Goal: Register for event/course

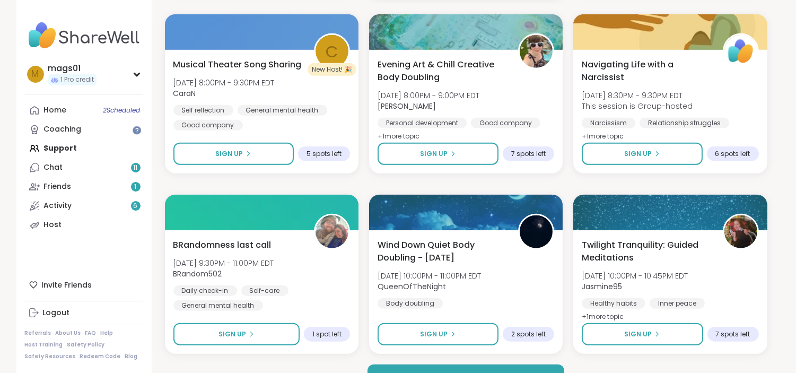
scroll to position [2018, 0]
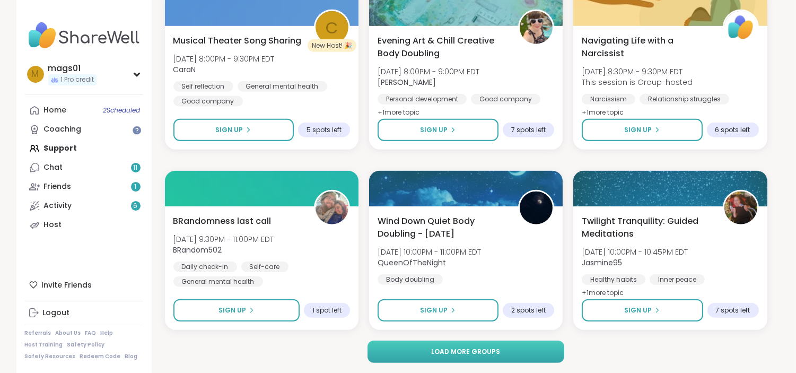
click at [486, 351] on span "Load more groups" at bounding box center [465, 352] width 69 height 10
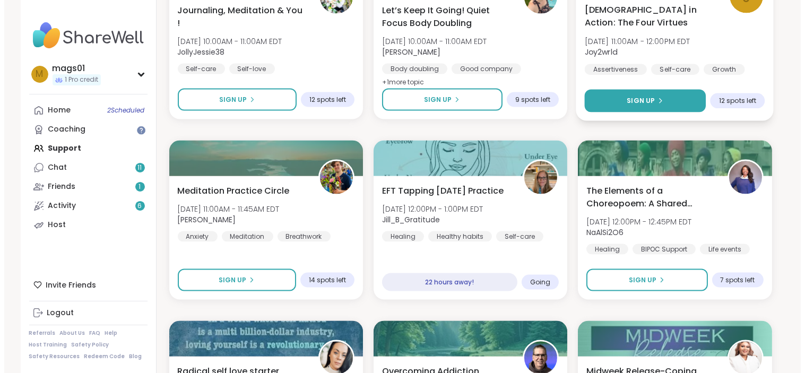
scroll to position [2871, 0]
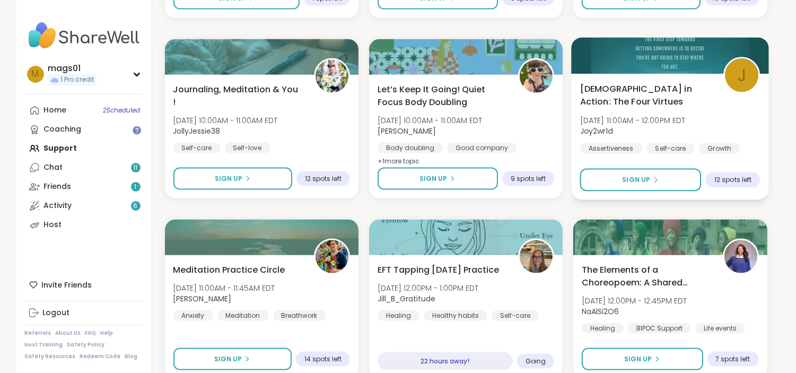
click at [675, 89] on span "[DEMOGRAPHIC_DATA] in Action: The Four Virtues" at bounding box center [646, 95] width 132 height 26
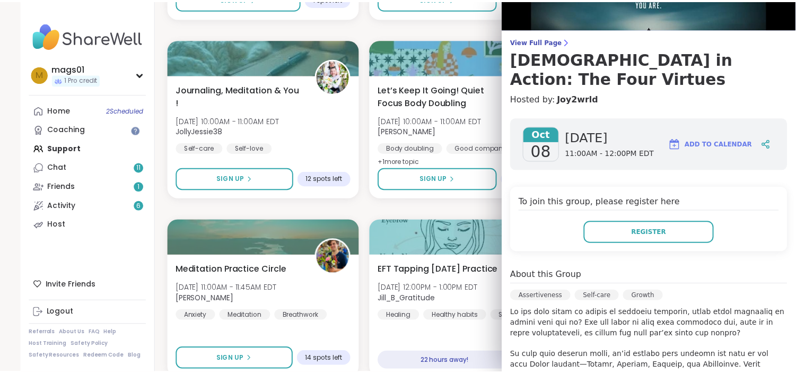
scroll to position [0, 0]
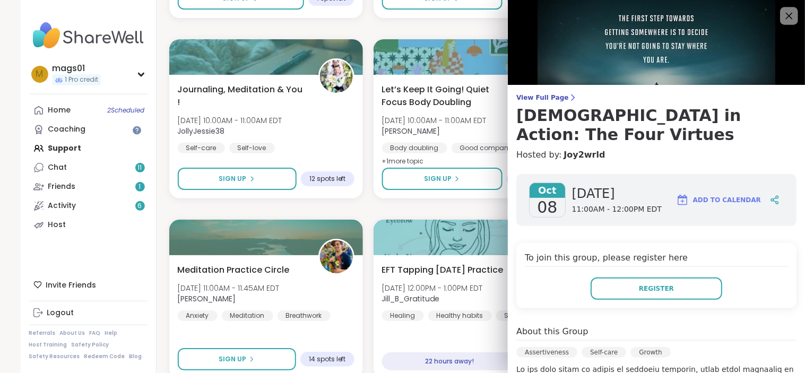
click at [782, 14] on icon at bounding box center [788, 15] width 13 height 13
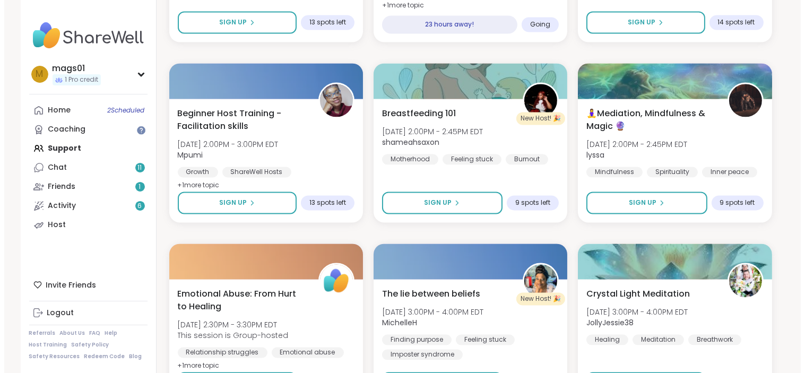
scroll to position [3568, 0]
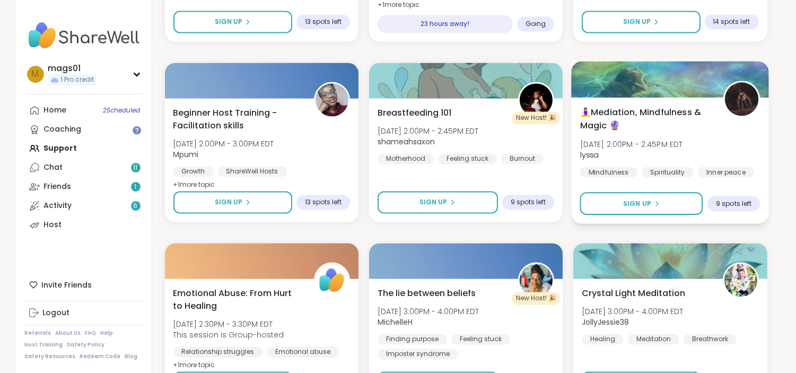
click at [683, 141] on span "[DATE] 2:00PM - 2:45PM EDT" at bounding box center [631, 144] width 103 height 11
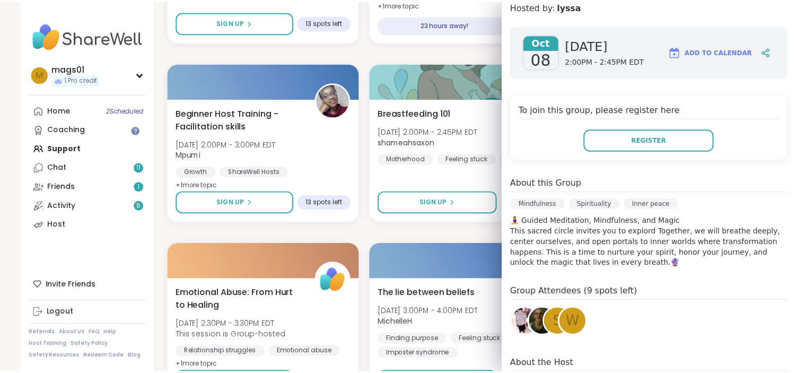
scroll to position [139, 0]
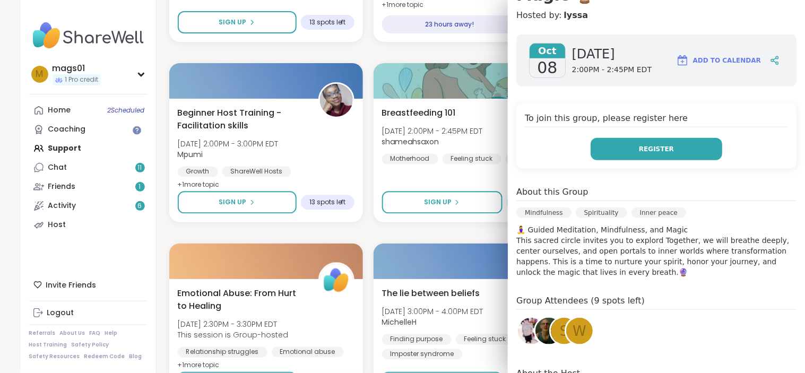
click at [642, 146] on span "Register" at bounding box center [656, 149] width 35 height 10
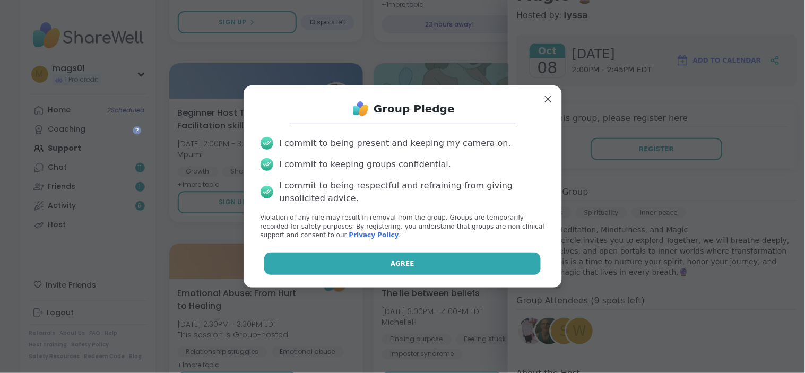
click at [426, 261] on button "Agree" at bounding box center [402, 263] width 276 height 22
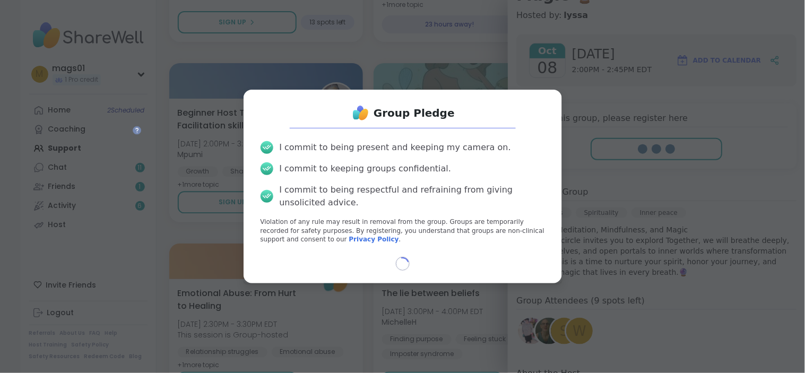
select select "**"
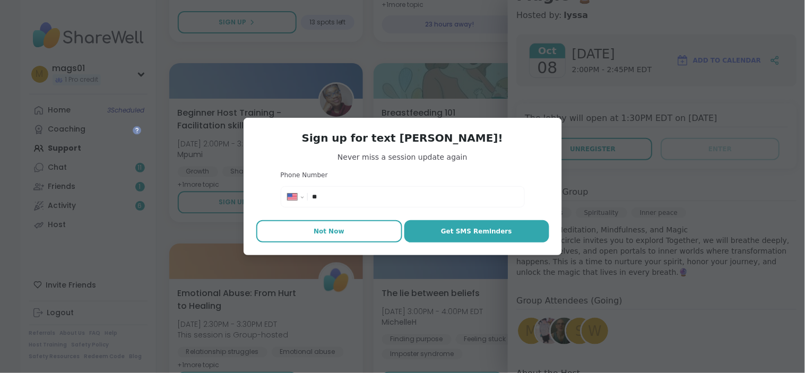
click at [327, 230] on span "Not Now" at bounding box center [328, 231] width 31 height 10
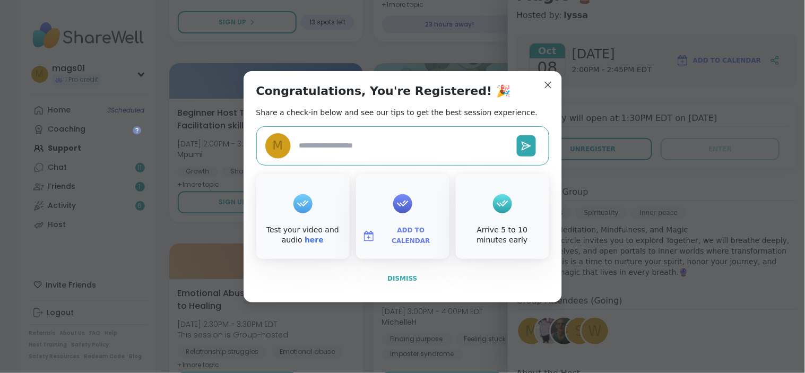
click at [398, 279] on span "Dismiss" at bounding box center [402, 278] width 30 height 7
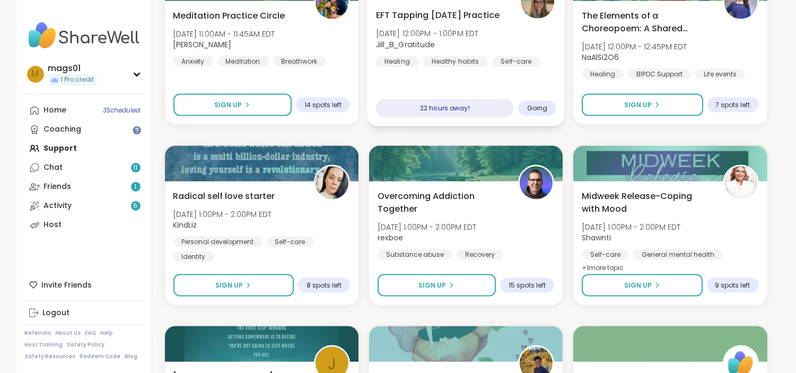
scroll to position [3122, 0]
